Goal: Transaction & Acquisition: Purchase product/service

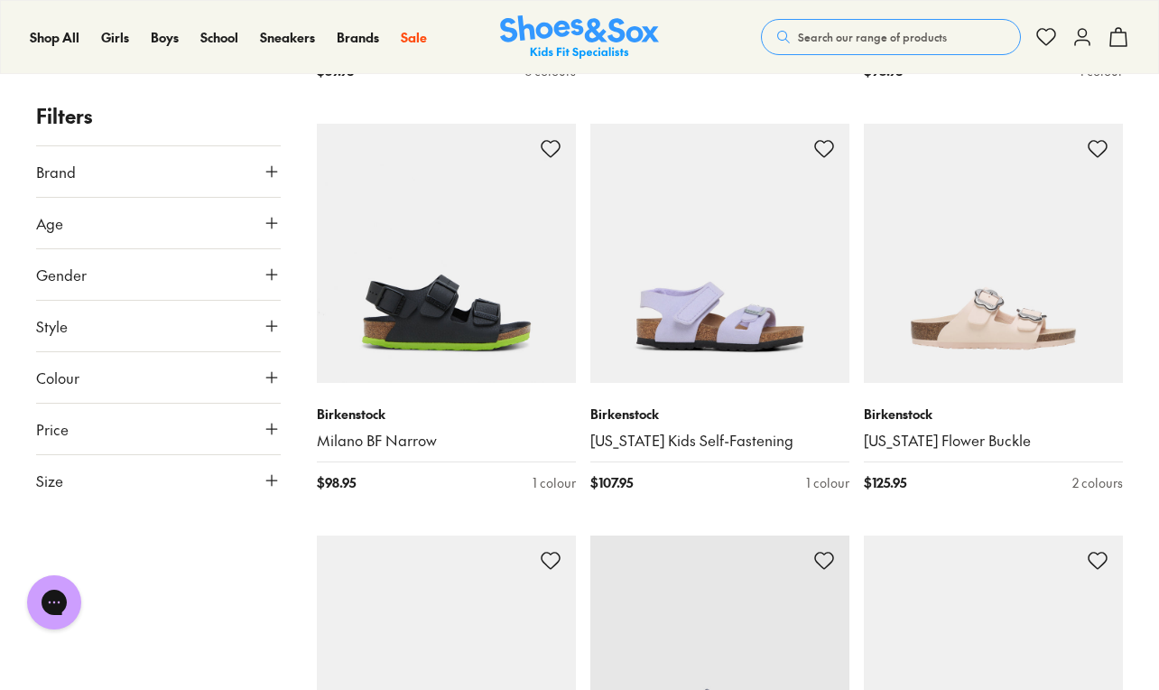
scroll to position [1512, 0]
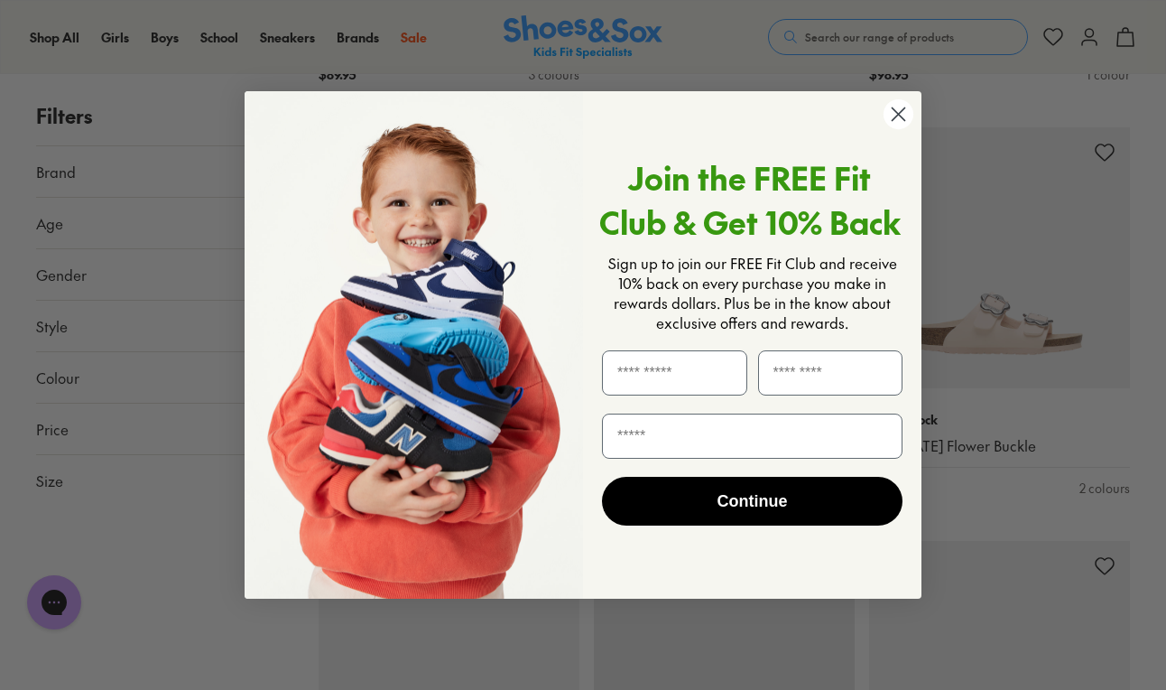
click at [897, 114] on circle "Close dialog" at bounding box center [899, 114] width 30 height 30
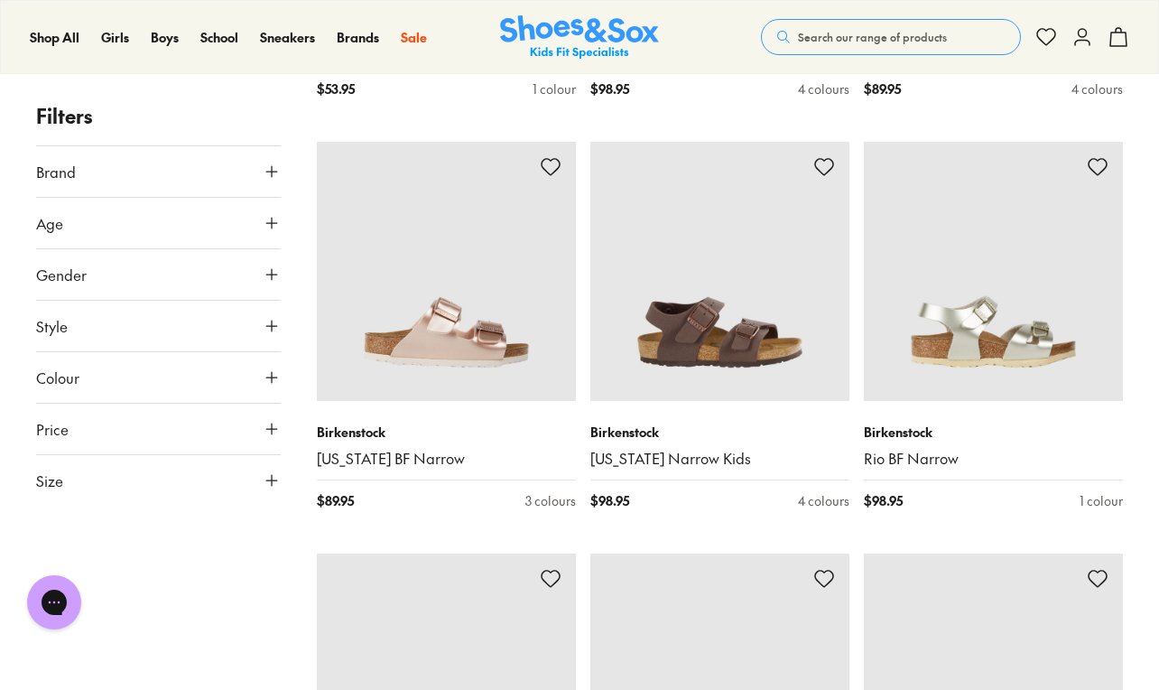
scroll to position [3553, 0]
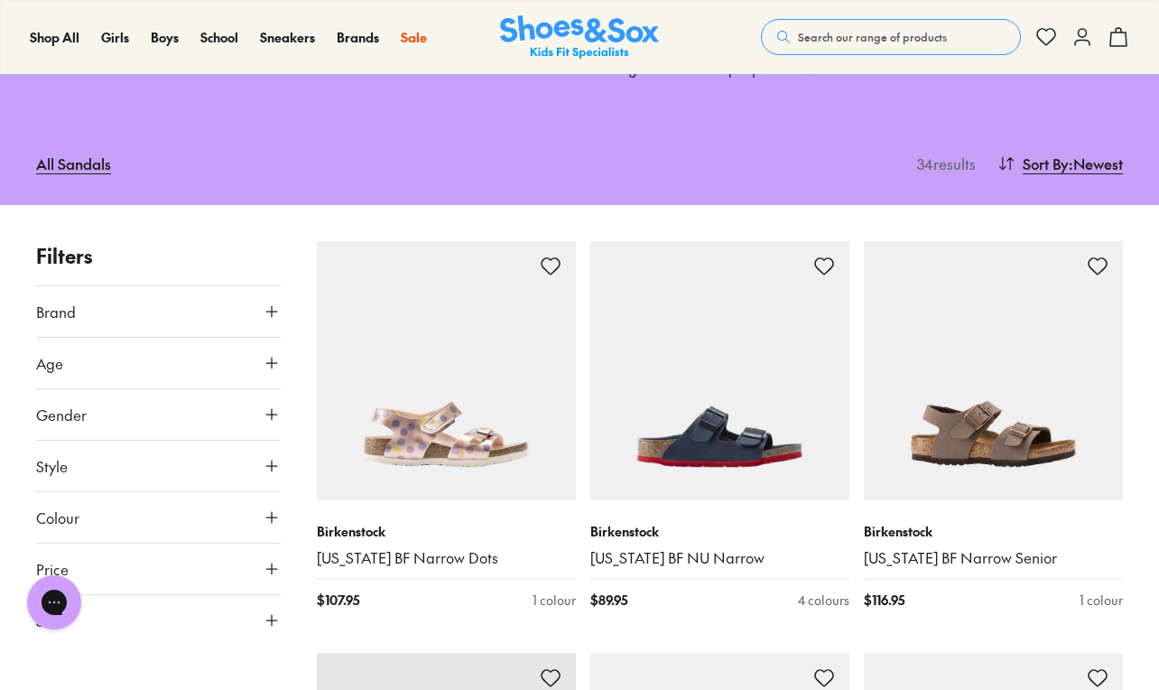
type input "***"
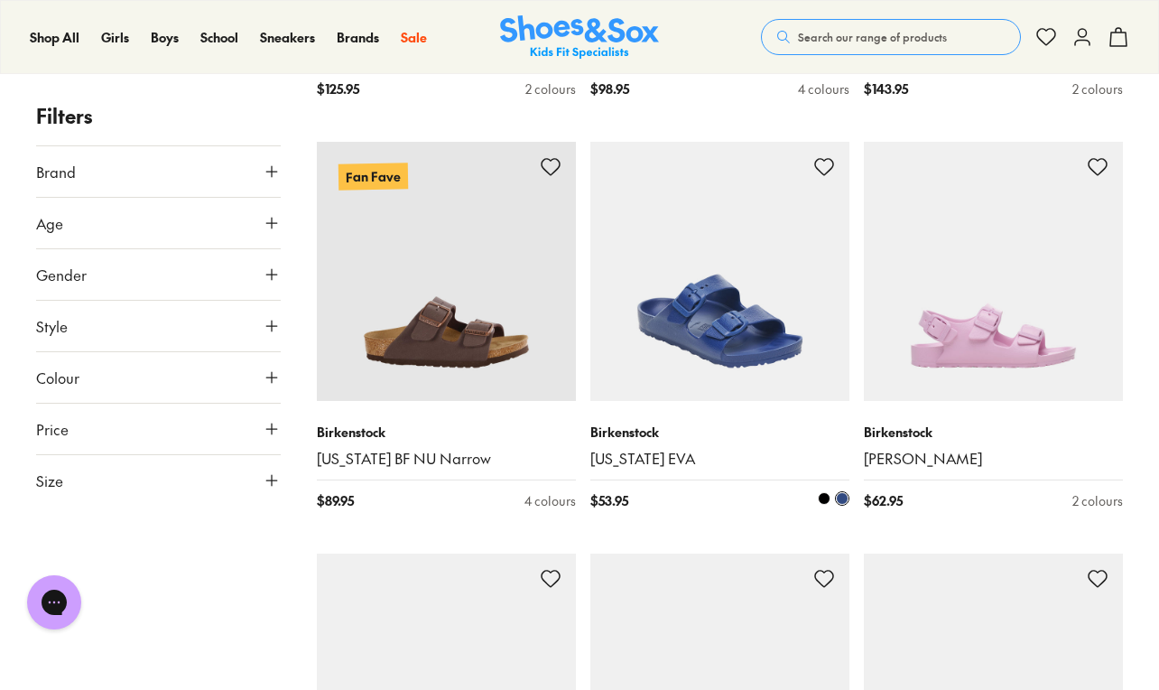
scroll to position [2314, 0]
click at [746, 301] on img at bounding box center [719, 272] width 259 height 259
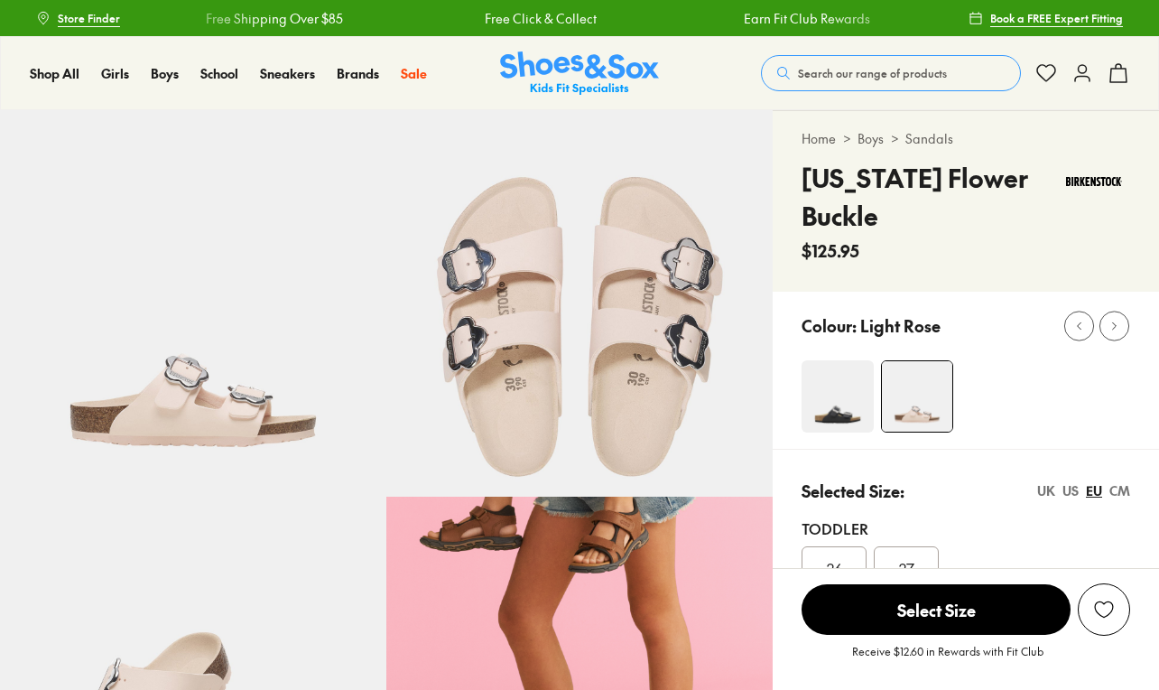
select select "*"
click at [788, 413] on div "Colour: Light Rose" at bounding box center [966, 370] width 386 height 157
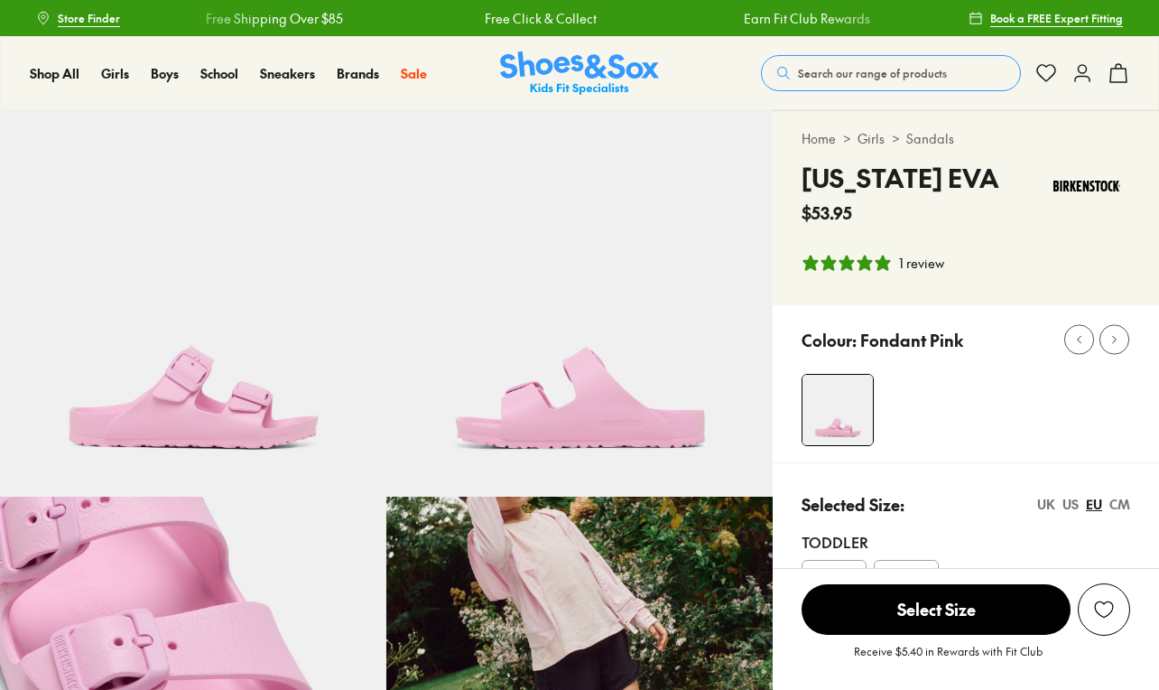
select select "*"
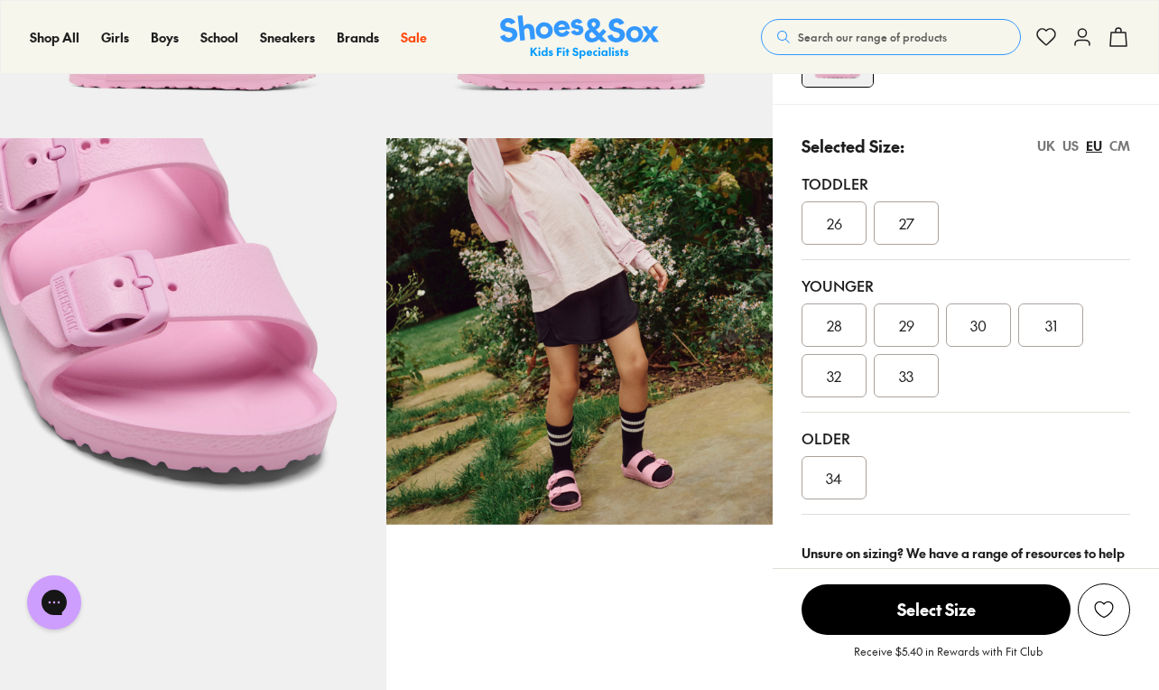
scroll to position [360, 0]
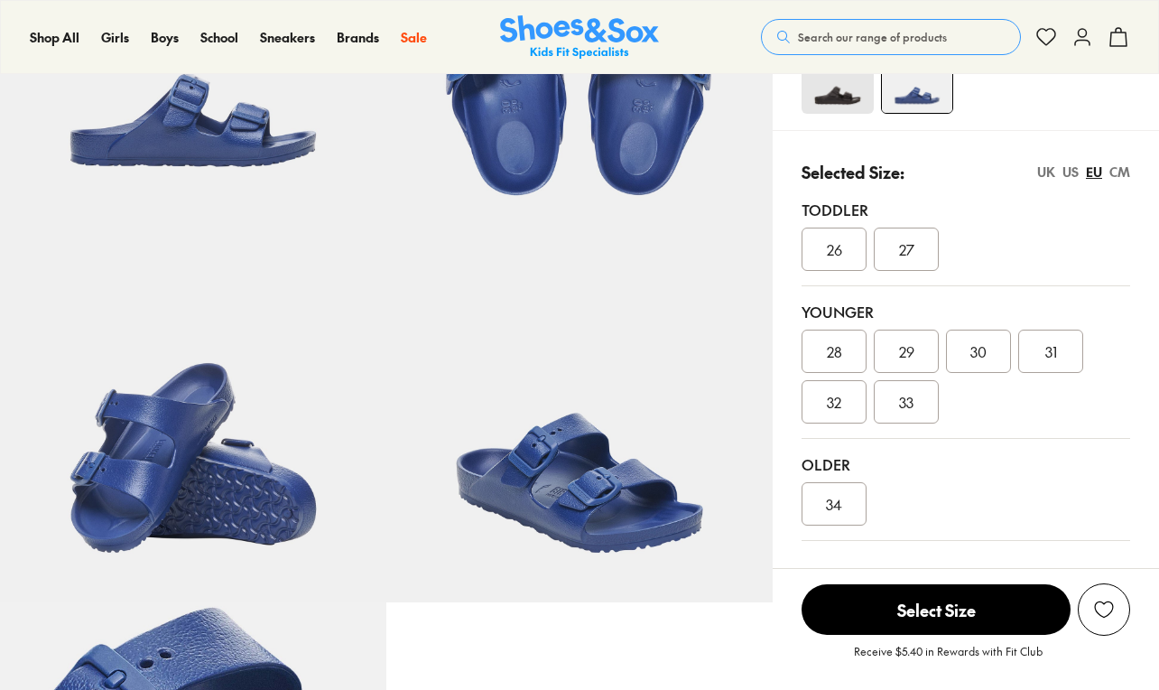
scroll to position [304, 0]
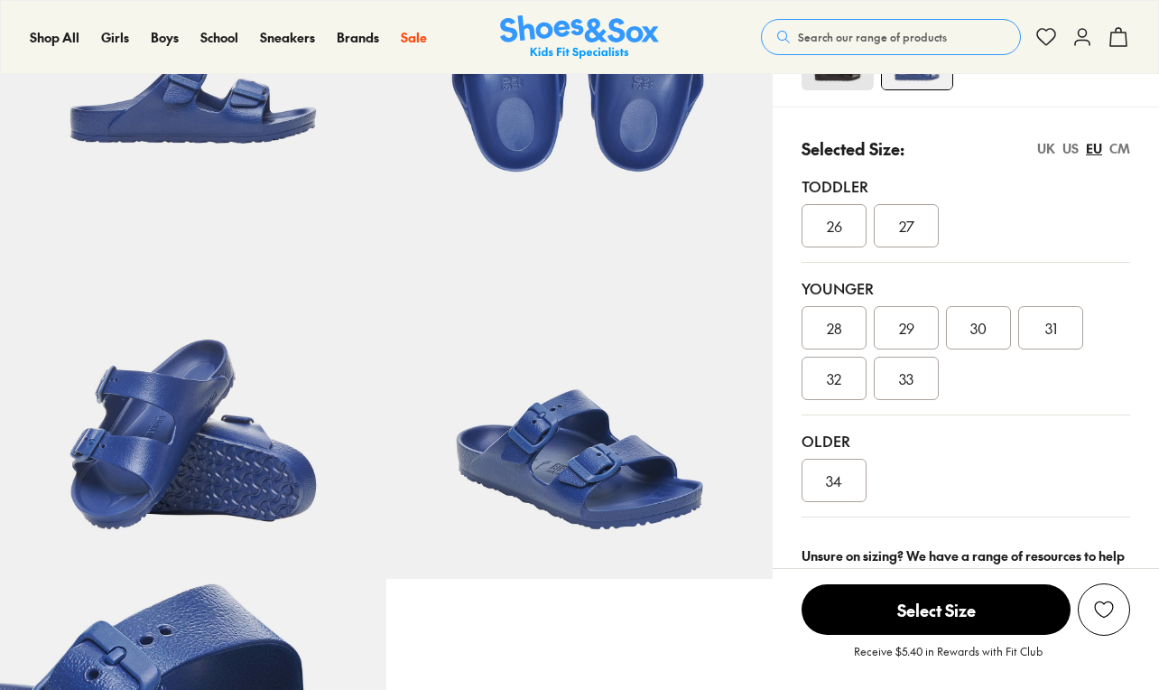
select select "*"
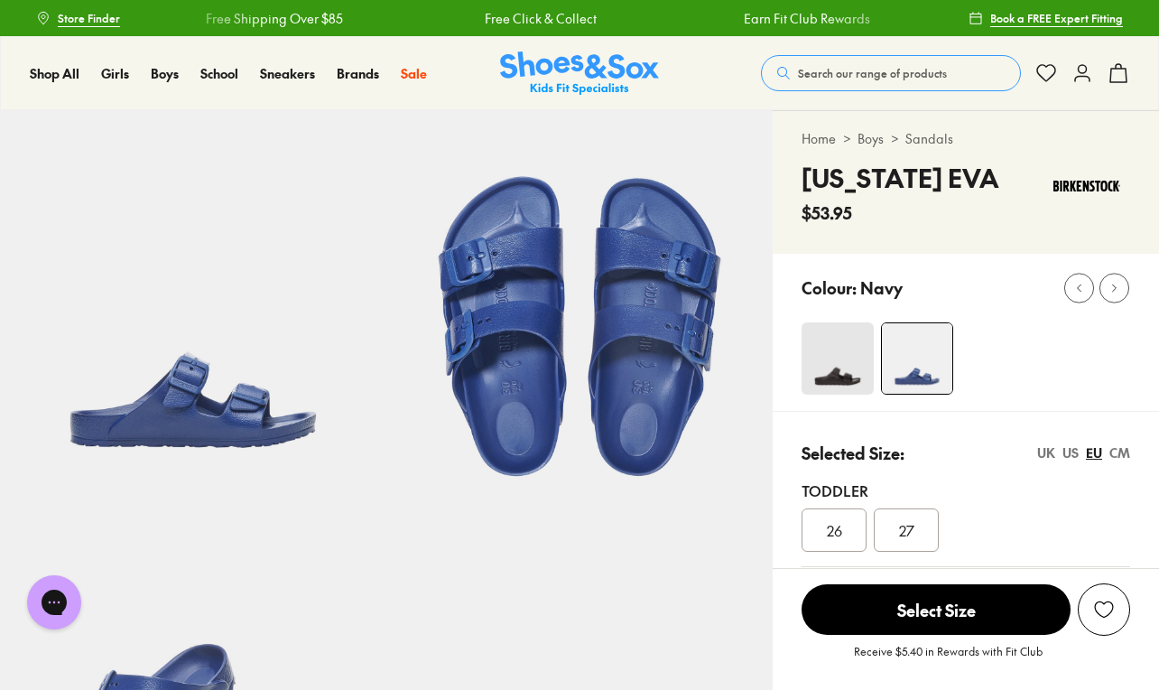
scroll to position [0, 0]
